Goal: Obtain resource: Download file/media

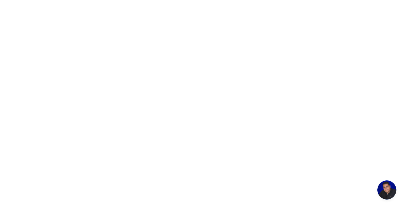
scroll to position [41, 0]
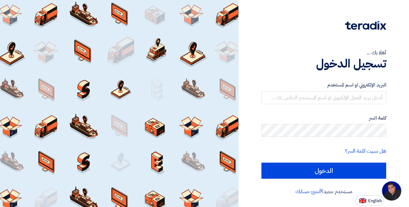
click at [0, 93] on html "أهلا بك ... تسجيل الدخول البريد الإلكتروني او اسم [PERSON_NAME] كلمة السر هل نس…" at bounding box center [204, 103] width 409 height 207
click at [369, 201] on span "English" at bounding box center [375, 201] width 14 height 5
type input "Sign in"
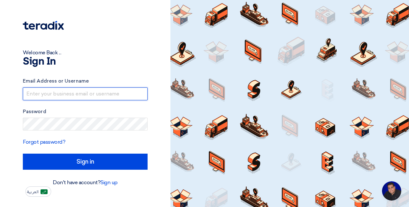
click at [67, 91] on input "text" at bounding box center [85, 93] width 125 height 13
type input "[PERSON_NAME][EMAIL_ADDRESS][PERSON_NAME][DOMAIN_NAME]"
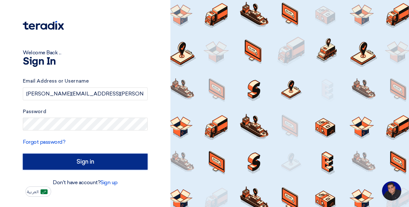
click at [72, 158] on input "Sign in" at bounding box center [85, 162] width 125 height 16
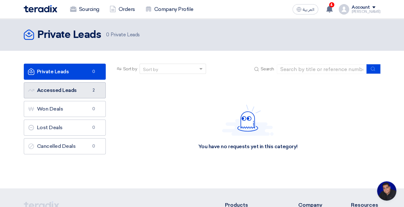
click at [68, 91] on link "Accessed Leads Accessed Leads 2" at bounding box center [65, 90] width 82 height 16
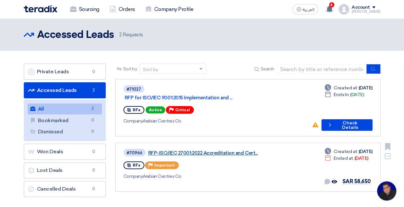
click at [187, 150] on link "RFP-ISO/IEC 27001:2022 Accreditation and Cert..." at bounding box center [228, 153] width 161 height 6
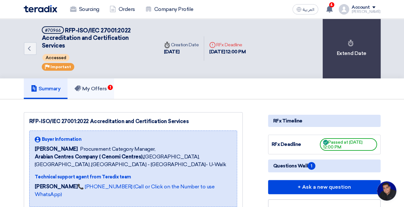
click at [94, 91] on link "My Offers 1" at bounding box center [91, 88] width 47 height 21
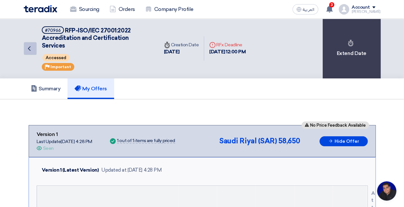
click at [27, 45] on icon "Back" at bounding box center [29, 49] width 8 height 8
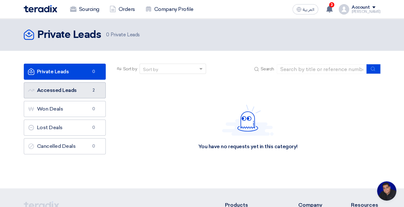
click at [77, 91] on link "Accessed Leads Accessed Leads 2" at bounding box center [65, 90] width 82 height 16
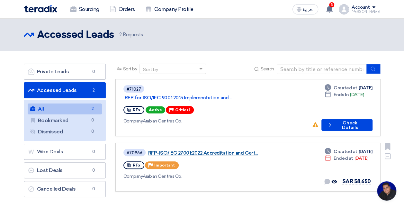
click at [189, 150] on link "RFP-ISO/IEC 27001:2022 Accreditation and Cert..." at bounding box center [228, 153] width 161 height 6
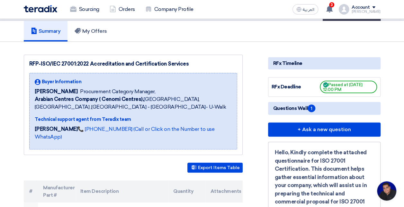
scroll to position [40, 0]
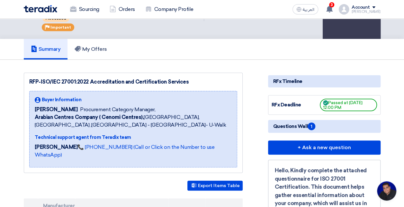
click at [296, 75] on div "RFx Timeline" at bounding box center [324, 81] width 113 height 12
click at [295, 75] on div "RFx Timeline" at bounding box center [324, 81] width 113 height 12
click at [291, 99] on div "RFx Deadline Passed at [DATE] 12:00 PM" at bounding box center [325, 105] width 106 height 13
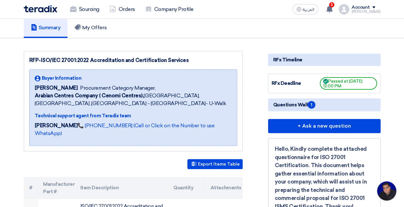
scroll to position [0, 0]
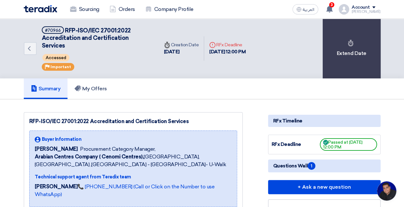
click at [109, 31] on span "RFP-ISO/IEC 27001:2022 Accreditation and Certification Services" at bounding box center [86, 38] width 89 height 22
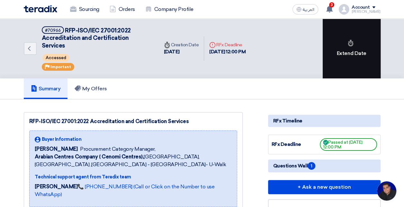
click at [362, 50] on div "Extend Date" at bounding box center [352, 49] width 58 height 60
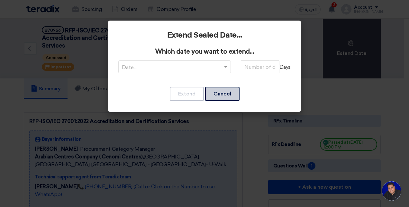
click at [217, 95] on button "Cancel" at bounding box center [222, 94] width 34 height 14
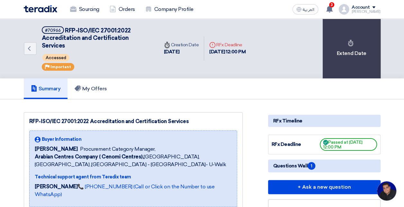
click at [232, 42] on div "Deadline RFx Deadline" at bounding box center [227, 44] width 36 height 7
click at [229, 48] on div "[DATE] 12:00 PM" at bounding box center [227, 51] width 36 height 7
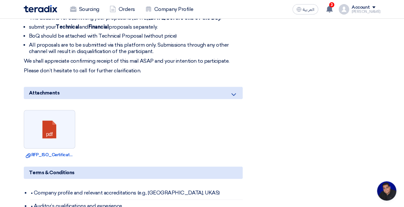
scroll to position [352, 0]
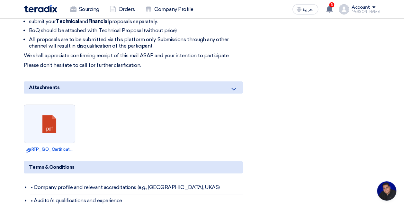
click at [236, 85] on icon at bounding box center [234, 89] width 8 height 8
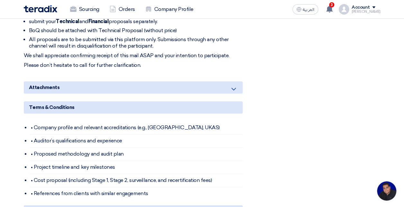
click at [236, 85] on icon at bounding box center [234, 89] width 8 height 8
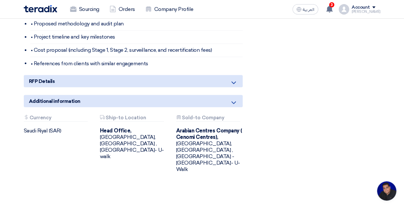
scroll to position [543, 0]
click at [236, 78] on icon at bounding box center [234, 82] width 8 height 8
click at [234, 78] on icon at bounding box center [234, 82] width 8 height 8
click at [233, 98] on icon at bounding box center [234, 102] width 8 height 8
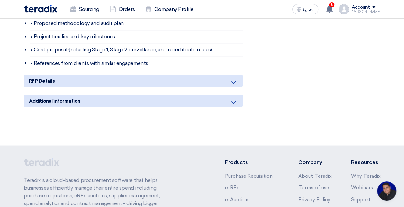
click at [233, 98] on icon at bounding box center [234, 102] width 8 height 8
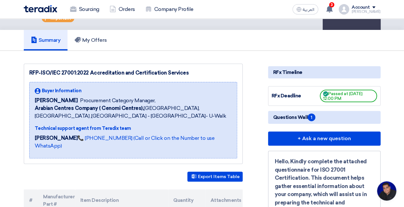
scroll to position [0, 0]
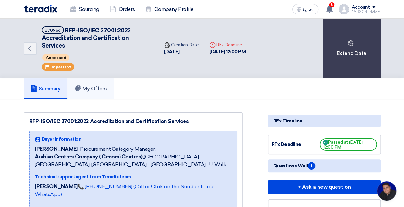
click at [94, 86] on h5 "My Offers" at bounding box center [91, 89] width 32 height 6
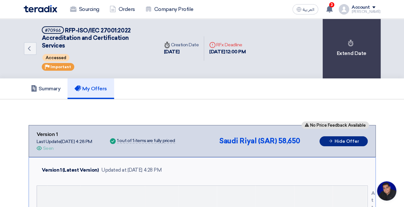
click at [330, 136] on button "Hide Offer" at bounding box center [344, 141] width 48 height 10
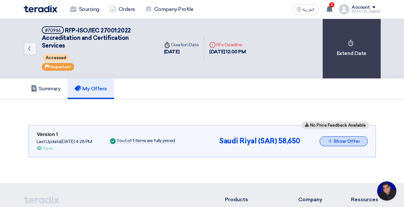
click at [330, 136] on button "Show Offer" at bounding box center [344, 141] width 48 height 10
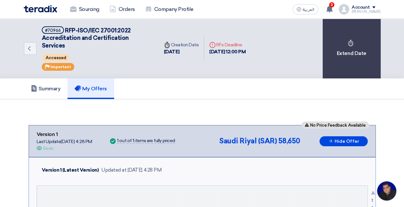
click at [53, 87] on link "Summary" at bounding box center [46, 88] width 44 height 21
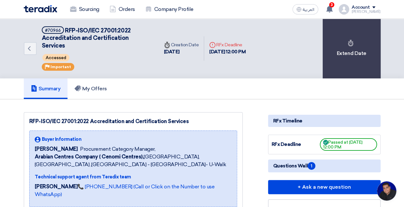
click at [296, 162] on span "Questions Wall 1" at bounding box center [294, 166] width 42 height 8
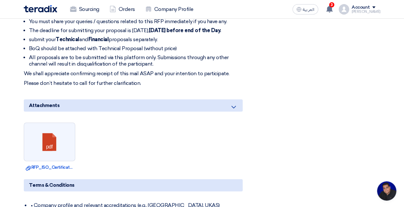
scroll to position [336, 0]
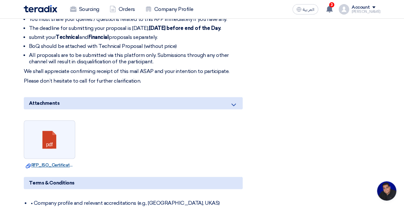
click at [44, 162] on link "Download file RFP_ISO_Certification_requirement.pdf" at bounding box center [50, 165] width 48 height 6
